Goal: Task Accomplishment & Management: Complete application form

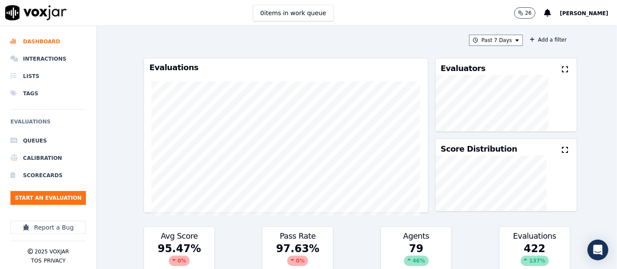
click at [317, 251] on div "97.63 % 0 %" at bounding box center [297, 256] width 70 height 29
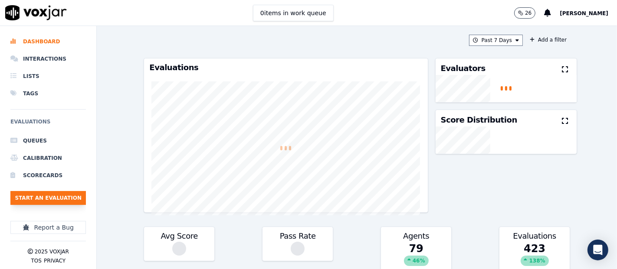
click at [64, 196] on button "Start an Evaluation" at bounding box center [47, 198] width 75 height 14
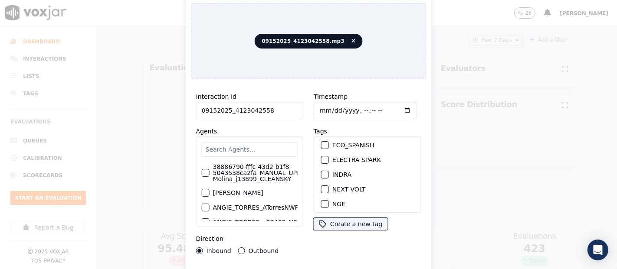
scroll to position [96, 0]
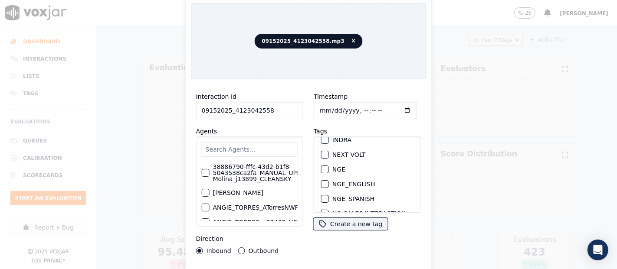
type input "09152025_4123042558"
drag, startPoint x: 322, startPoint y: 160, endPoint x: 326, endPoint y: 183, distance: 22.5
click at [322, 167] on div "button" at bounding box center [324, 170] width 6 height 6
click at [307, 266] on div "Interaction Id 09152025_4123042558 Agents 38886790-fffc-43d2-b1f8-5043538ca2fa_…" at bounding box center [309, 186] width 236 height 200
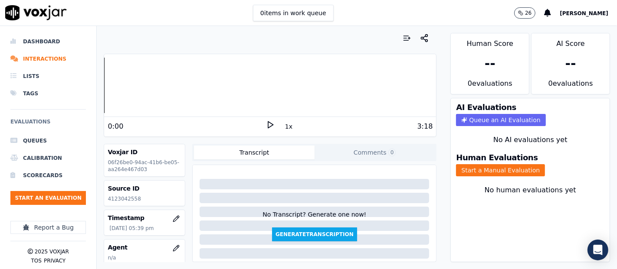
click at [131, 197] on p "4123042558" at bounding box center [145, 199] width 74 height 7
copy p "4123042558"
click at [268, 126] on icon at bounding box center [270, 125] width 9 height 9
click at [475, 164] on button "Start a Manual Evaluation" at bounding box center [500, 170] width 89 height 12
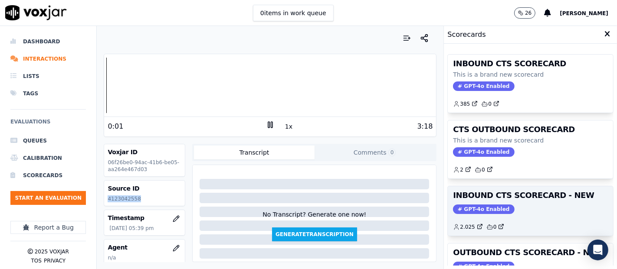
click at [494, 207] on span "GPT-4o Enabled" at bounding box center [483, 210] width 61 height 10
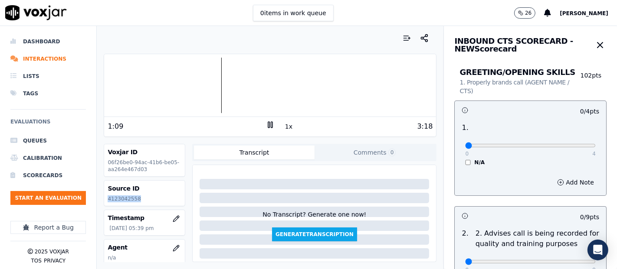
click at [149, 80] on div at bounding box center [270, 86] width 332 height 56
type input "4"
click at [569, 146] on input "range" at bounding box center [530, 145] width 131 height 3
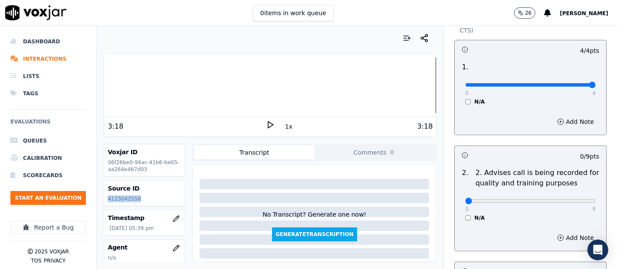
scroll to position [144, 0]
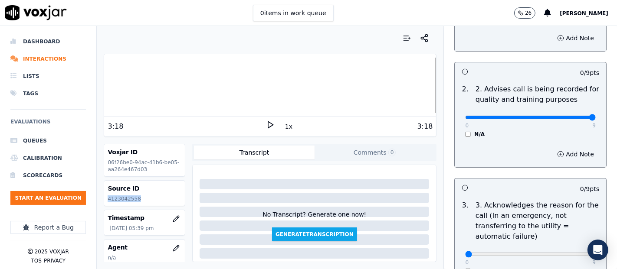
type input "9"
click at [567, 116] on input "range" at bounding box center [530, 117] width 131 height 3
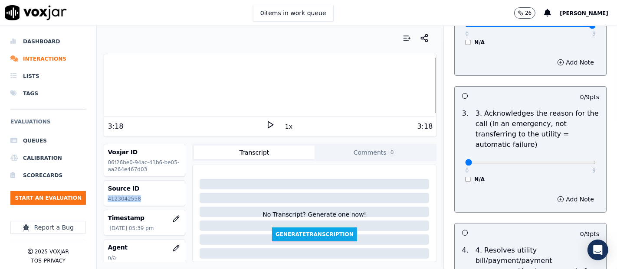
scroll to position [289, 0]
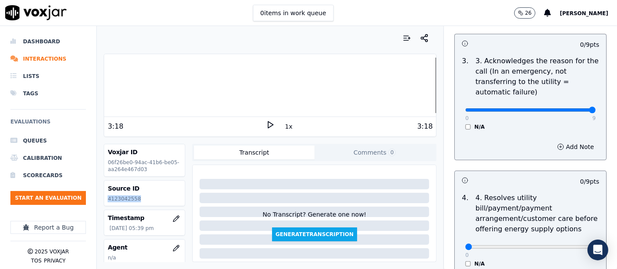
type input "9"
click at [570, 108] on input "range" at bounding box center [530, 109] width 131 height 3
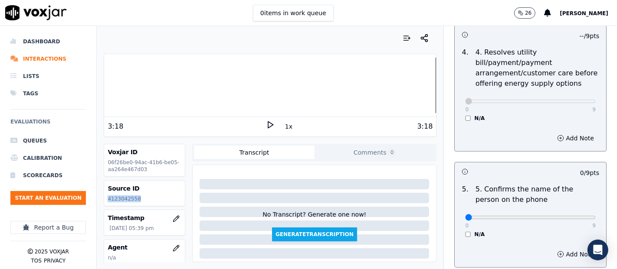
scroll to position [482, 0]
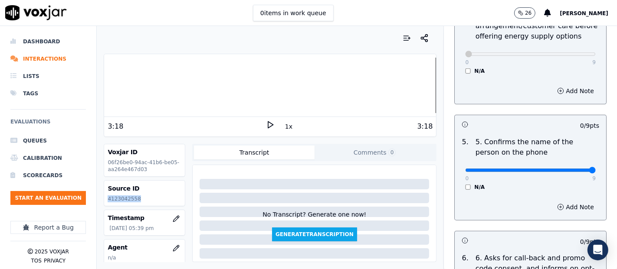
type input "9"
click at [568, 169] on input "range" at bounding box center [530, 170] width 131 height 3
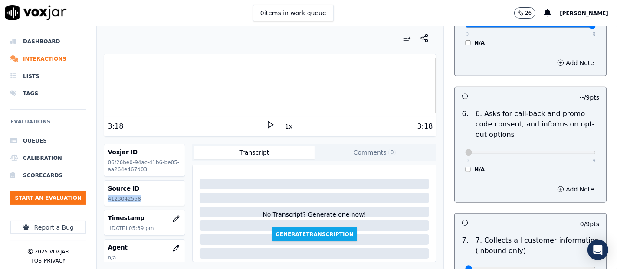
scroll to position [771, 0]
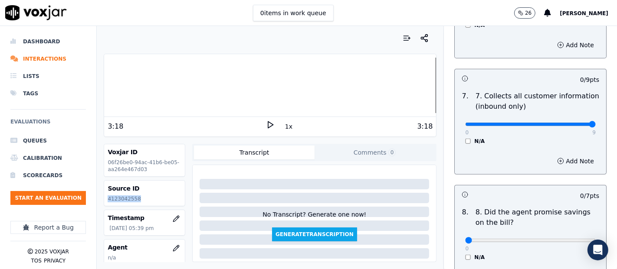
type input "9"
click at [567, 123] on input "range" at bounding box center [530, 124] width 131 height 3
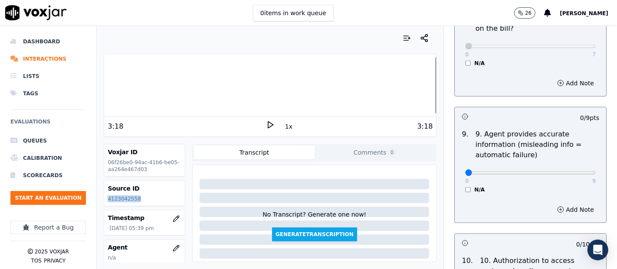
scroll to position [1012, 0]
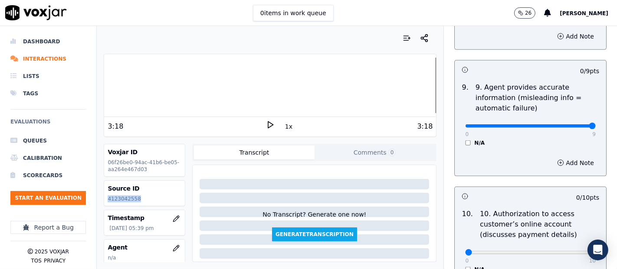
type input "9"
click at [572, 125] on input "range" at bounding box center [530, 125] width 131 height 3
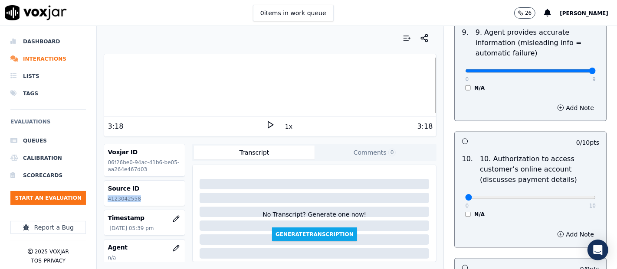
scroll to position [1108, 0]
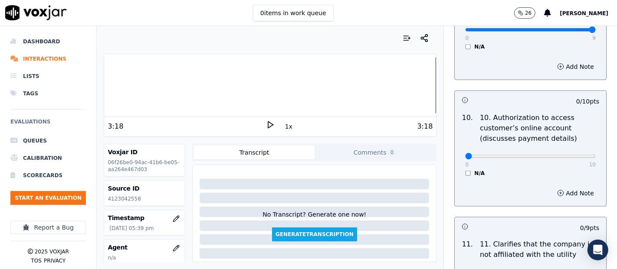
click at [458, 170] on div "0 10 N/A" at bounding box center [530, 160] width 144 height 33
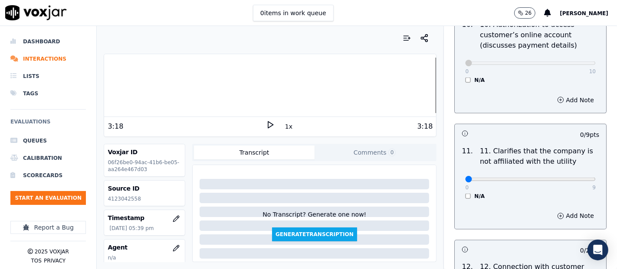
scroll to position [1253, 0]
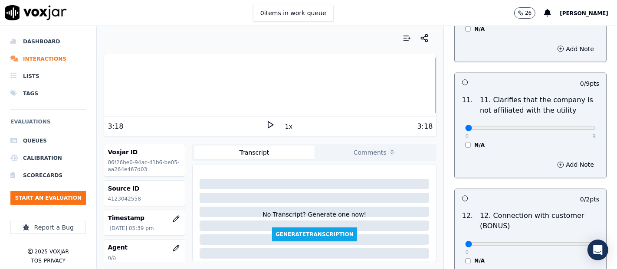
click at [574, 124] on div "0 9 N/A" at bounding box center [530, 132] width 144 height 33
type input "9"
click at [572, 127] on input "range" at bounding box center [530, 128] width 131 height 3
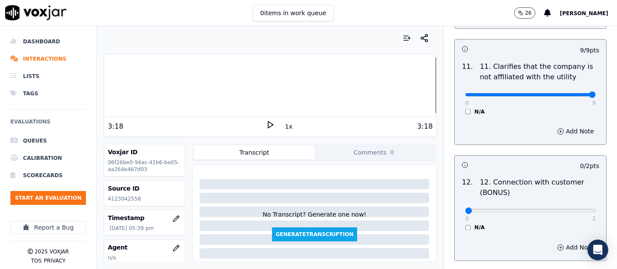
scroll to position [1301, 0]
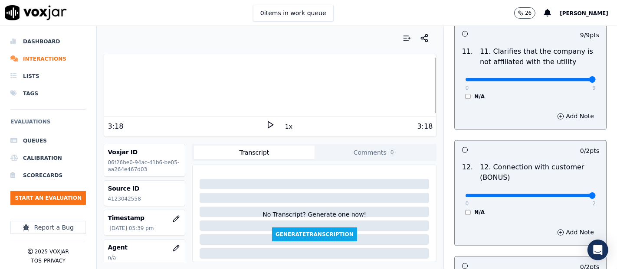
type input "2"
click at [562, 194] on input "range" at bounding box center [530, 195] width 131 height 3
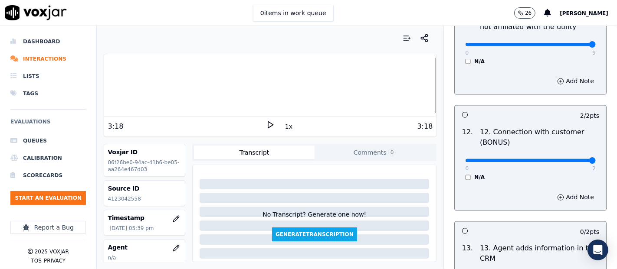
scroll to position [1398, 0]
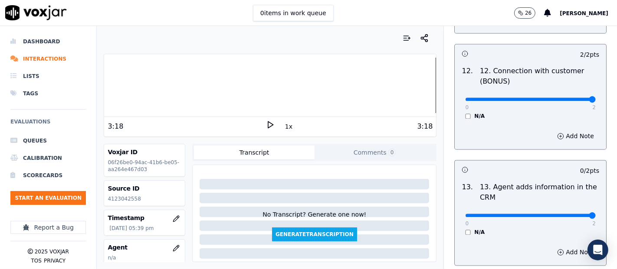
type input "2"
click at [567, 214] on input "range" at bounding box center [530, 215] width 131 height 3
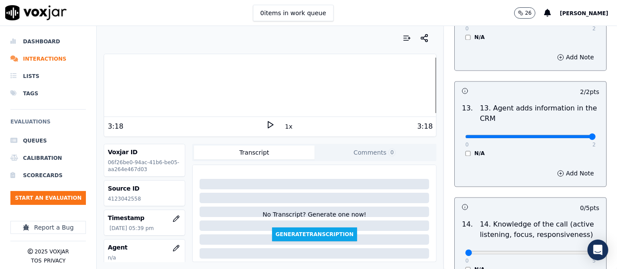
scroll to position [1542, 0]
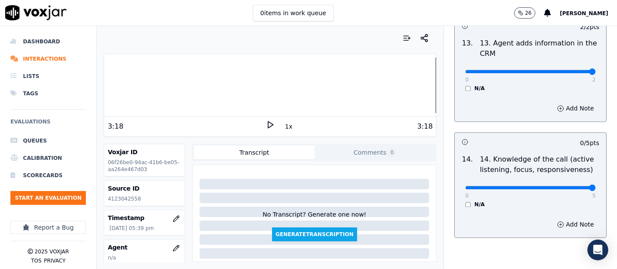
type input "5"
click at [565, 186] on input "range" at bounding box center [530, 187] width 131 height 3
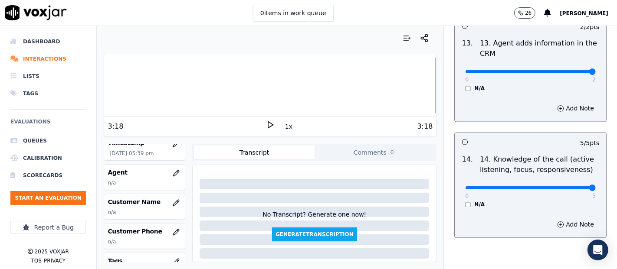
scroll to position [96, 0]
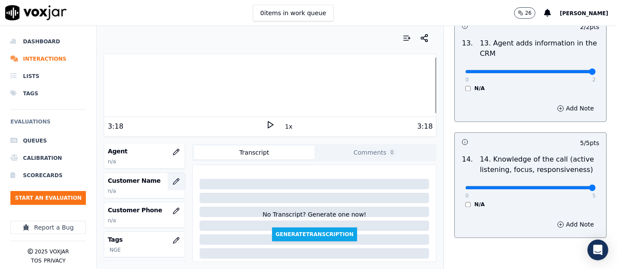
click at [173, 178] on icon "button" at bounding box center [176, 181] width 7 height 7
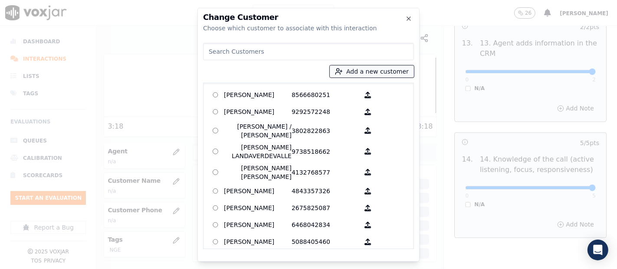
click at [338, 70] on button "Add a new customer" at bounding box center [372, 71] width 84 height 12
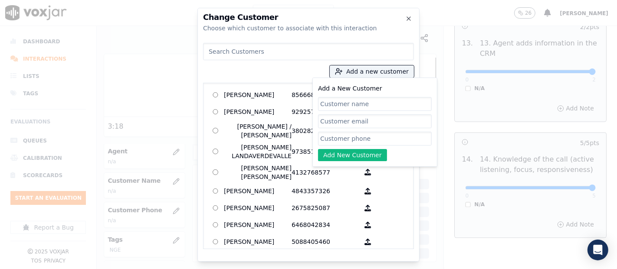
click at [334, 101] on input "Add a New Customer" at bounding box center [375, 104] width 114 height 14
paste input "[PERSON_NAME]"
type input "[PERSON_NAME]"
click at [336, 137] on input "Add a New Customer" at bounding box center [375, 139] width 114 height 14
click at [332, 138] on input "Add a New Customer" at bounding box center [375, 139] width 114 height 14
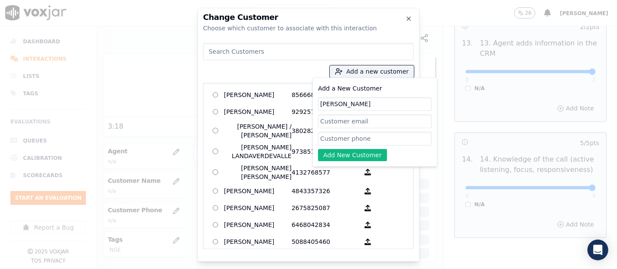
paste input "4123042558"
type input "4123042558"
click at [329, 153] on button "Add New Customer" at bounding box center [352, 155] width 69 height 12
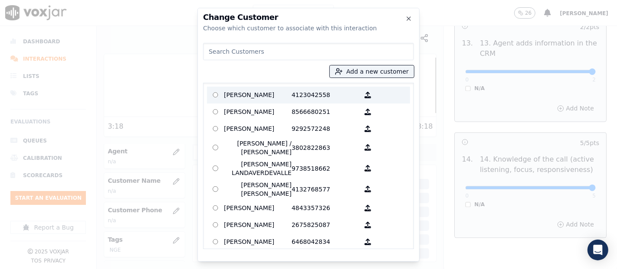
click at [281, 90] on p "[PERSON_NAME]" at bounding box center [258, 94] width 68 height 13
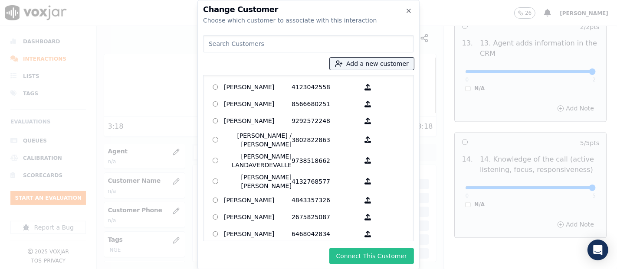
click at [383, 251] on button "Connect This Customer" at bounding box center [371, 257] width 85 height 16
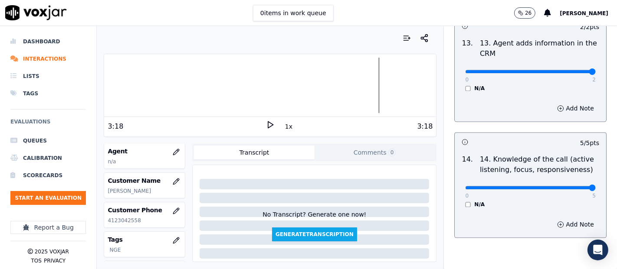
click at [155, 112] on div at bounding box center [270, 86] width 332 height 56
click at [22, 111] on div "Dashboard Interactions Lists Tags Evaluations Queues Calibration Scorecards Sta…" at bounding box center [308, 147] width 617 height 243
click at [266, 124] on icon at bounding box center [270, 125] width 9 height 9
click at [266, 122] on icon at bounding box center [270, 125] width 9 height 9
click at [266, 124] on icon at bounding box center [270, 125] width 9 height 9
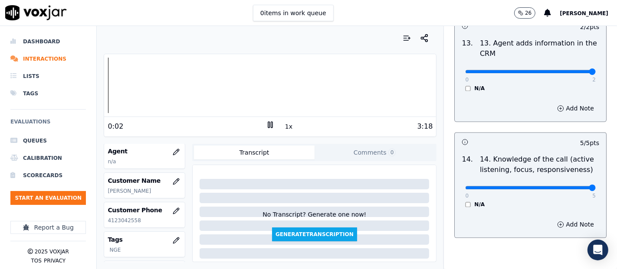
click at [266, 124] on icon at bounding box center [270, 125] width 9 height 9
click at [173, 152] on icon "button" at bounding box center [176, 152] width 7 height 7
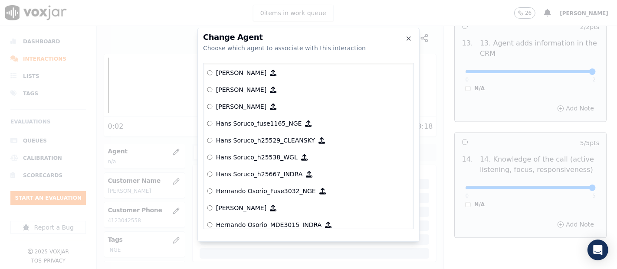
scroll to position [1945, 0]
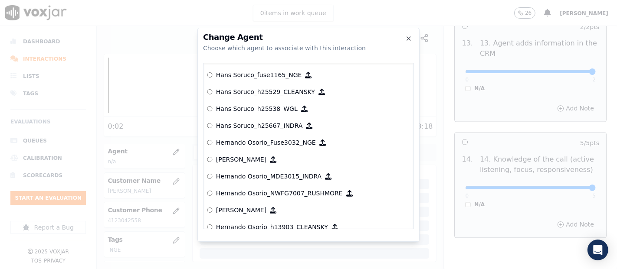
click at [252, 144] on p "Hernando Osorio_Fuse3032_NGE" at bounding box center [266, 142] width 100 height 9
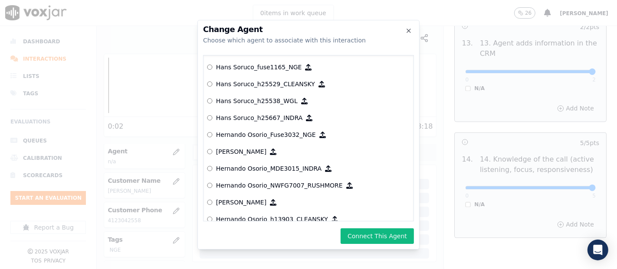
click at [379, 239] on button "Connect This Agent" at bounding box center [376, 237] width 73 height 16
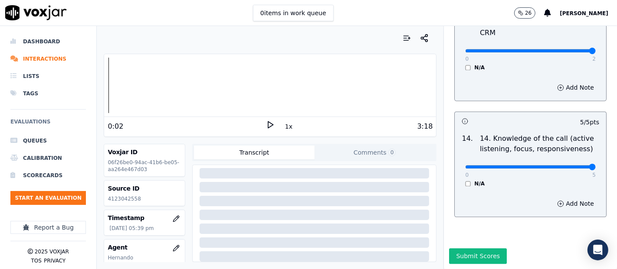
scroll to position [1581, 0]
click at [469, 249] on button "Submit Scores" at bounding box center [478, 257] width 58 height 16
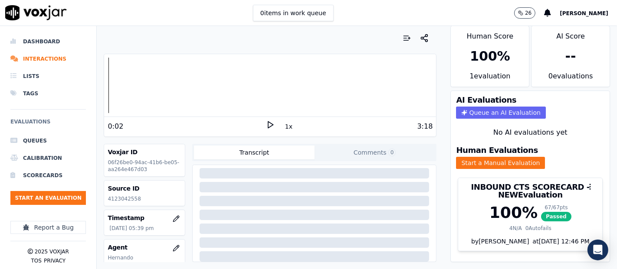
scroll to position [29, 0]
click at [40, 196] on button "Start an Evaluation" at bounding box center [47, 198] width 75 height 14
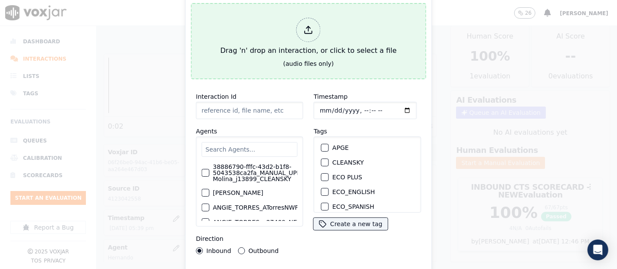
type input "09152025_5132587019.mp3"
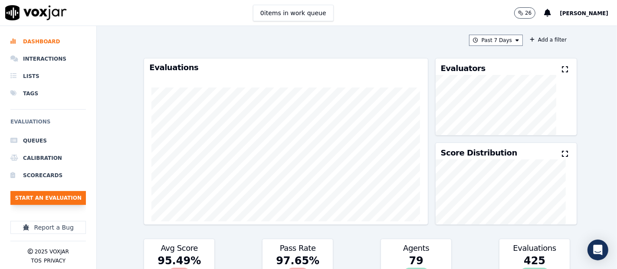
click at [63, 201] on button "Start an Evaluation" at bounding box center [47, 198] width 75 height 14
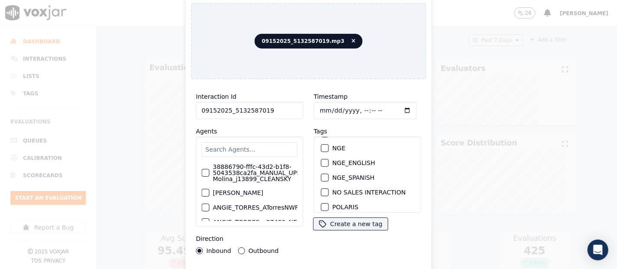
scroll to position [96, 0]
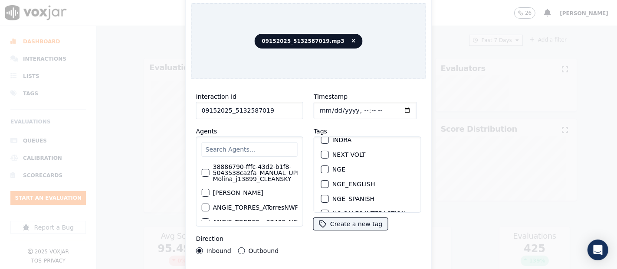
type input "09152025_5132587019"
drag, startPoint x: 321, startPoint y: 163, endPoint x: 341, endPoint y: 233, distance: 73.0
click at [321, 167] on div "button" at bounding box center [324, 170] width 6 height 6
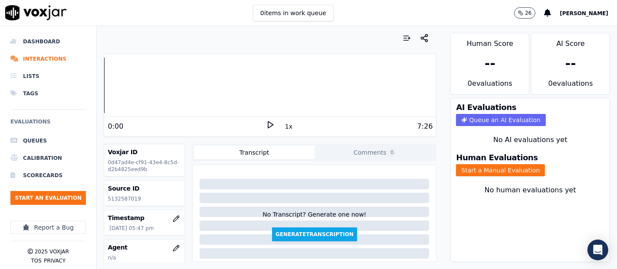
click at [113, 199] on p "5132587019" at bounding box center [145, 199] width 74 height 7
copy p "5132587019"
drag, startPoint x: 265, startPoint y: 123, endPoint x: 547, endPoint y: 173, distance: 286.7
click at [266, 123] on icon at bounding box center [270, 125] width 9 height 9
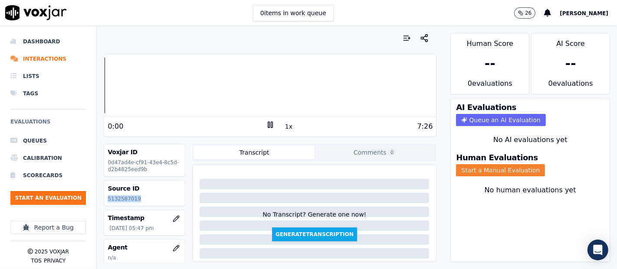
click at [514, 164] on button "Start a Manual Evaluation" at bounding box center [500, 170] width 89 height 12
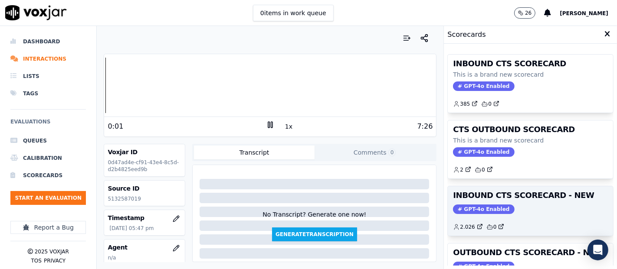
click at [525, 217] on div "2.026 0" at bounding box center [530, 224] width 155 height 14
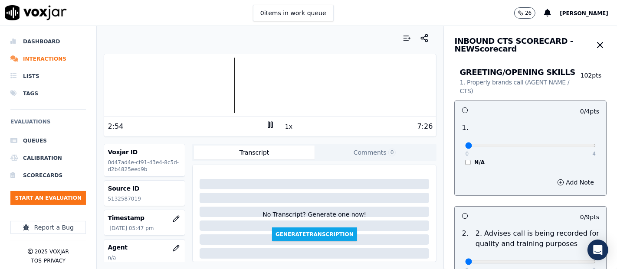
click at [151, 83] on div at bounding box center [270, 86] width 332 height 56
type input "4"
click at [569, 146] on input "range" at bounding box center [530, 145] width 131 height 3
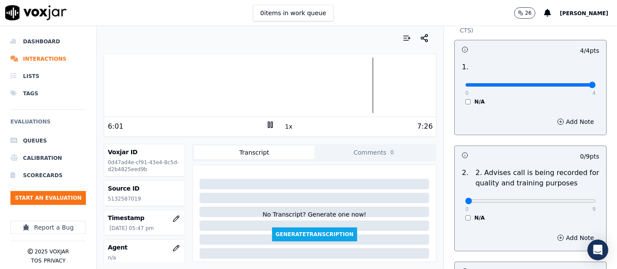
scroll to position [96, 0]
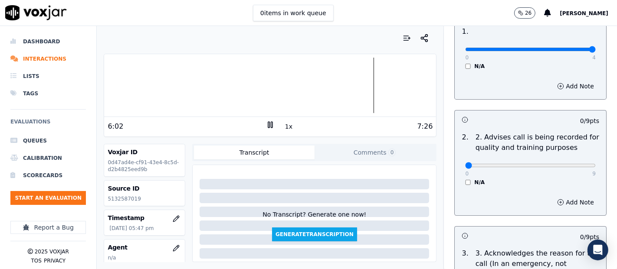
click at [569, 161] on div "0 9" at bounding box center [530, 165] width 131 height 10
type input "9"
click at [569, 164] on input "range" at bounding box center [530, 165] width 131 height 3
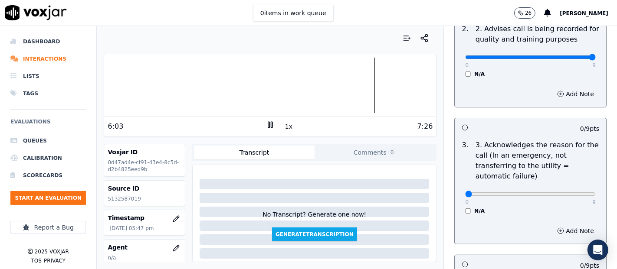
scroll to position [241, 0]
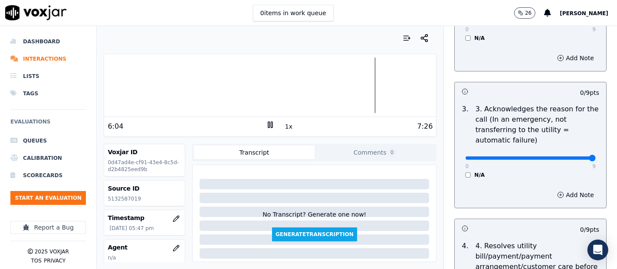
type input "9"
click at [569, 160] on input "range" at bounding box center [530, 158] width 131 height 3
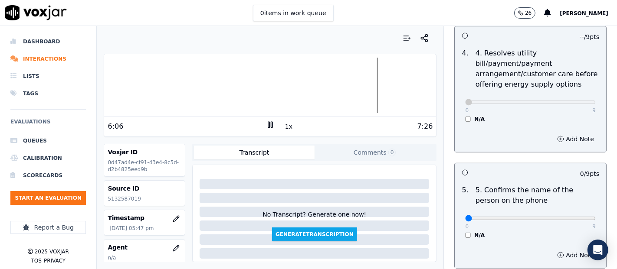
scroll to position [482, 0]
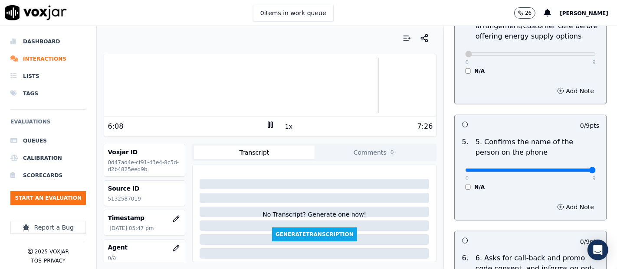
type input "9"
click at [571, 169] on input "range" at bounding box center [530, 170] width 131 height 3
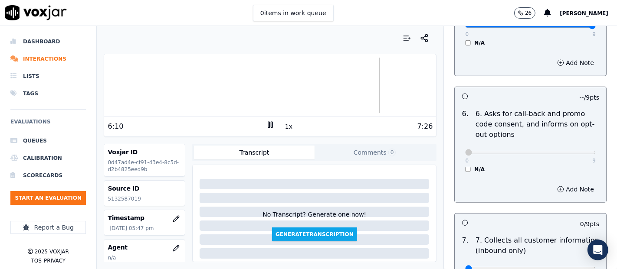
scroll to position [723, 0]
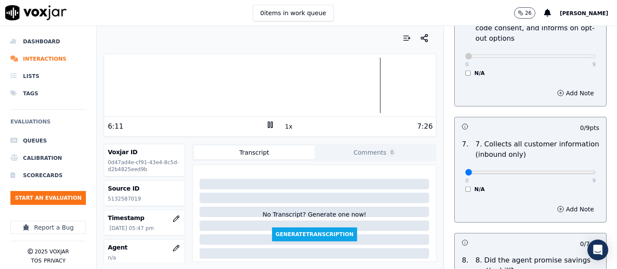
click at [575, 169] on div "0 9 N/A" at bounding box center [530, 176] width 144 height 33
type input "9"
click at [572, 171] on input "range" at bounding box center [530, 172] width 131 height 3
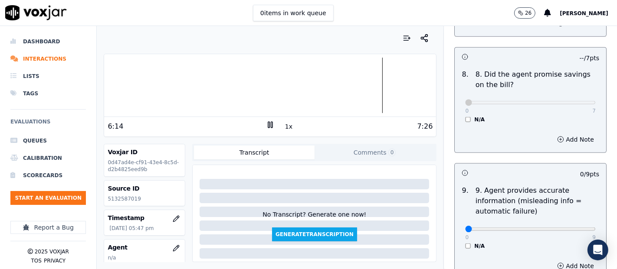
scroll to position [964, 0]
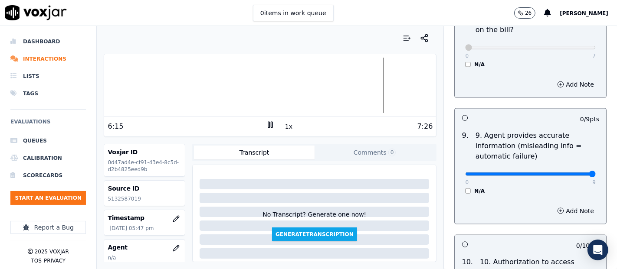
type input "9"
click at [571, 173] on input "range" at bounding box center [530, 174] width 131 height 3
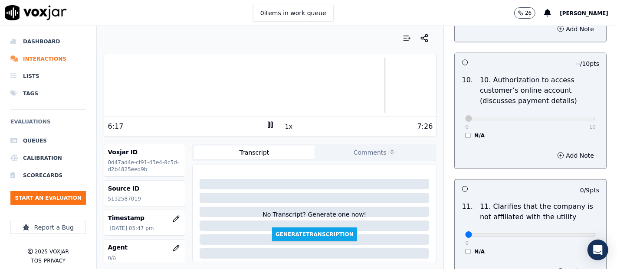
scroll to position [1204, 0]
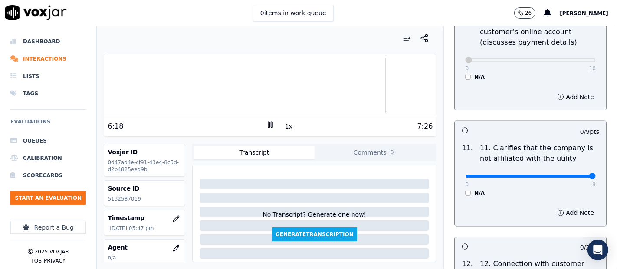
type input "9"
click at [572, 175] on input "range" at bounding box center [530, 176] width 131 height 3
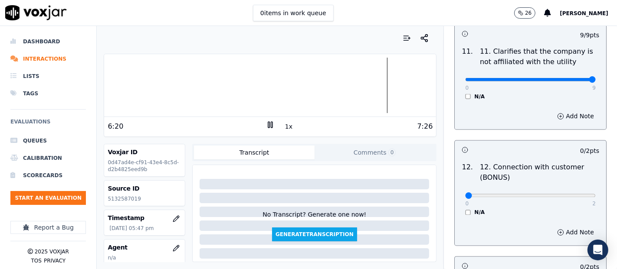
click at [566, 190] on div "0 2" at bounding box center [530, 195] width 131 height 10
type input "2"
click at [571, 194] on input "range" at bounding box center [530, 195] width 131 height 3
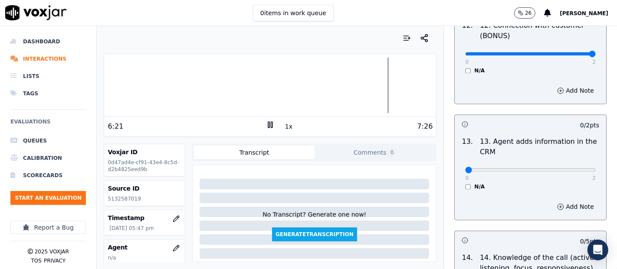
scroll to position [1446, 0]
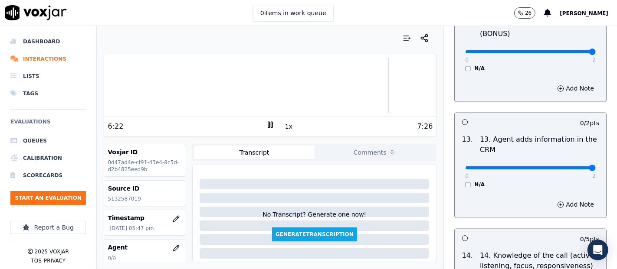
type input "2"
click at [569, 166] on input "range" at bounding box center [530, 167] width 131 height 3
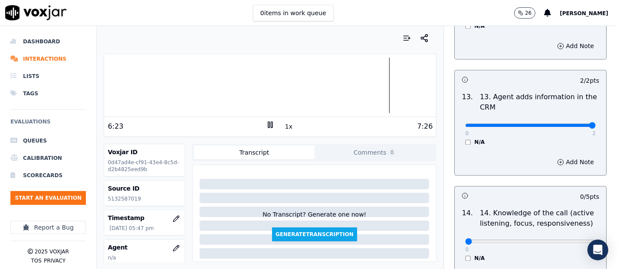
scroll to position [1542, 0]
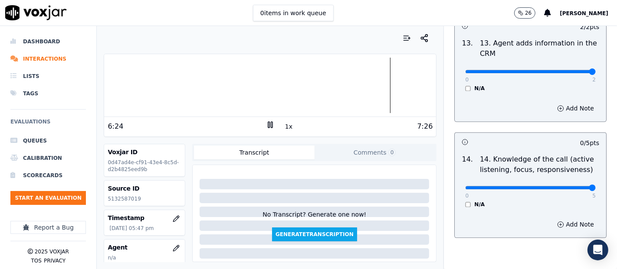
type input "5"
click at [572, 186] on input "range" at bounding box center [530, 187] width 131 height 3
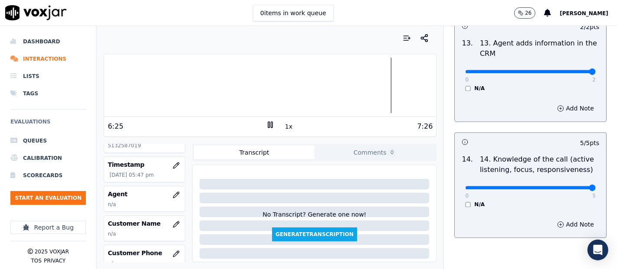
scroll to position [96, 0]
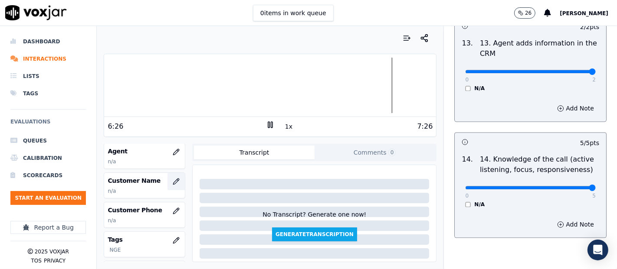
click at [173, 180] on icon "button" at bounding box center [176, 181] width 7 height 7
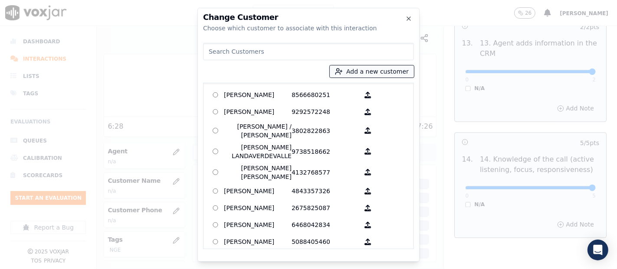
click at [358, 71] on button "Add a new customer" at bounding box center [372, 71] width 84 height 12
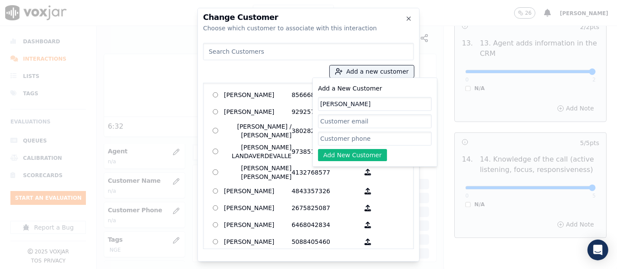
type input "SONYA STEVENS"
drag, startPoint x: 353, startPoint y: 134, endPoint x: 353, endPoint y: 121, distance: 13.4
click at [353, 134] on input "Add a New Customer" at bounding box center [375, 139] width 114 height 14
click at [340, 136] on input "Add a New Customer" at bounding box center [375, 139] width 114 height 14
paste input "5132587019"
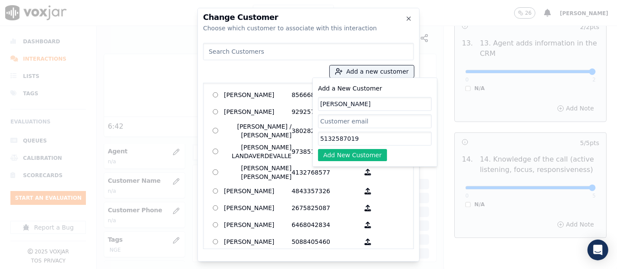
type input "5132587019"
click at [353, 155] on button "Add New Customer" at bounding box center [352, 155] width 69 height 12
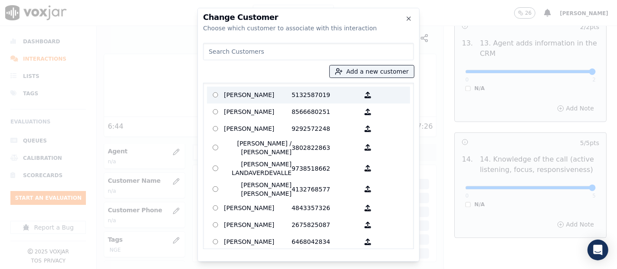
click at [291, 96] on p "5132587019" at bounding box center [325, 94] width 68 height 13
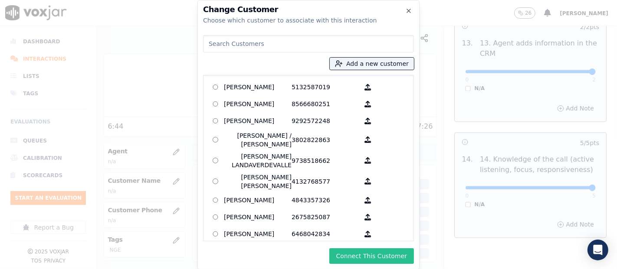
click at [370, 259] on button "Connect This Customer" at bounding box center [371, 257] width 85 height 16
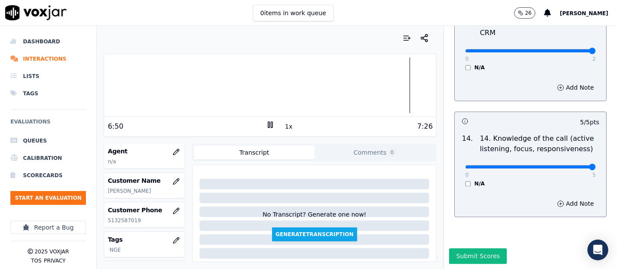
scroll to position [1581, 0]
click at [173, 149] on icon "button" at bounding box center [176, 152] width 7 height 7
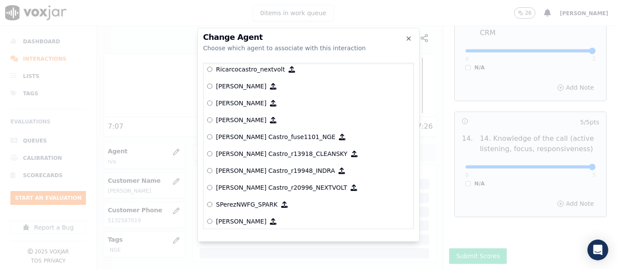
scroll to position [3818, 0]
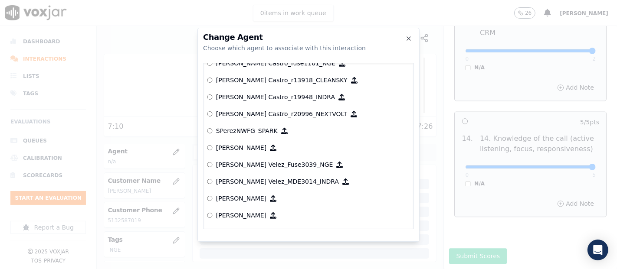
click at [261, 180] on p "[PERSON_NAME] Velez_MDE3014_INDRA" at bounding box center [277, 181] width 123 height 9
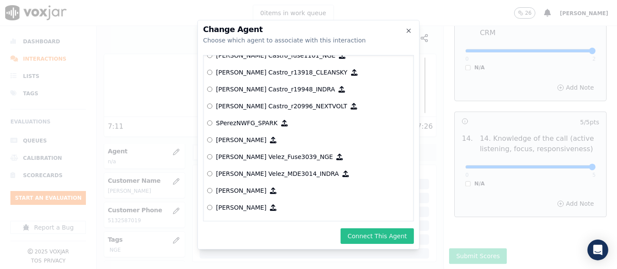
drag, startPoint x: 375, startPoint y: 236, endPoint x: 375, endPoint y: 230, distance: 5.6
click at [375, 233] on button "Connect This Agent" at bounding box center [376, 237] width 73 height 16
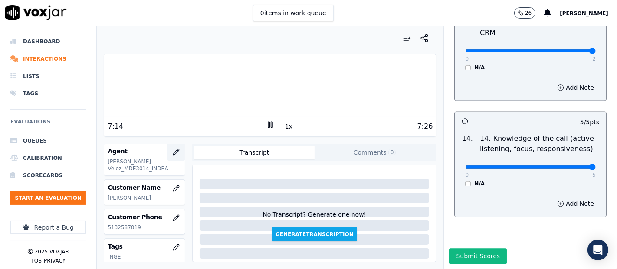
click at [167, 154] on button "button" at bounding box center [175, 152] width 17 height 17
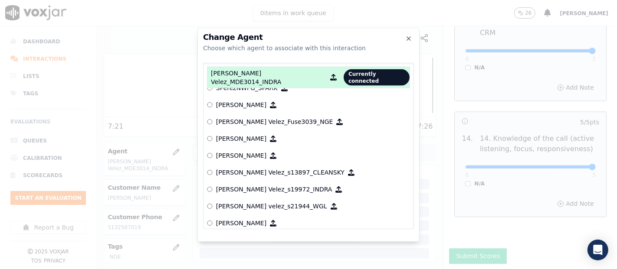
scroll to position [3855, 0]
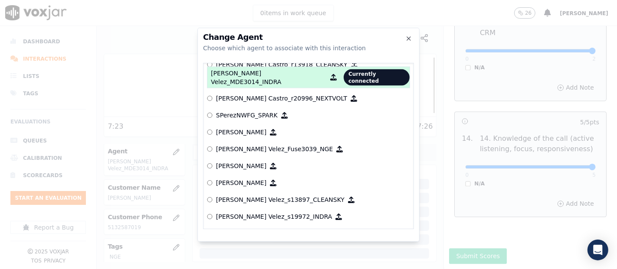
click at [267, 145] on p "[PERSON_NAME] Velez_Fuse3039_NGE" at bounding box center [274, 149] width 117 height 9
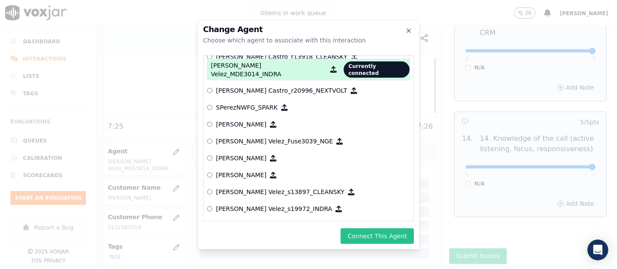
click at [352, 230] on button "Connect This Agent" at bounding box center [376, 237] width 73 height 16
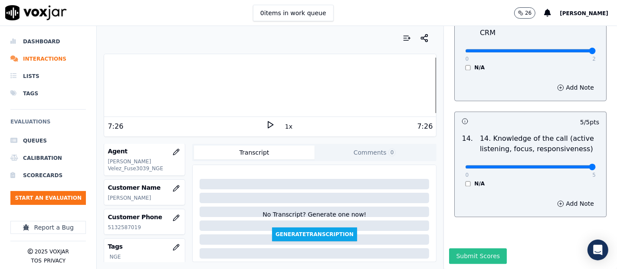
click at [469, 249] on button "Submit Scores" at bounding box center [478, 257] width 58 height 16
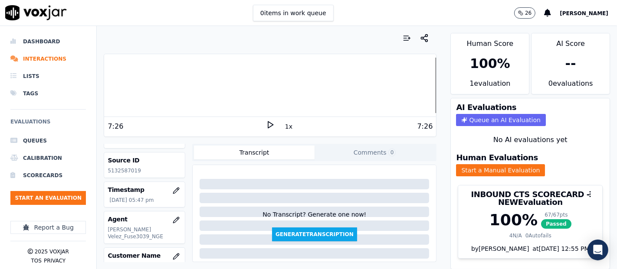
scroll to position [0, 0]
